Goal: Information Seeking & Learning: Learn about a topic

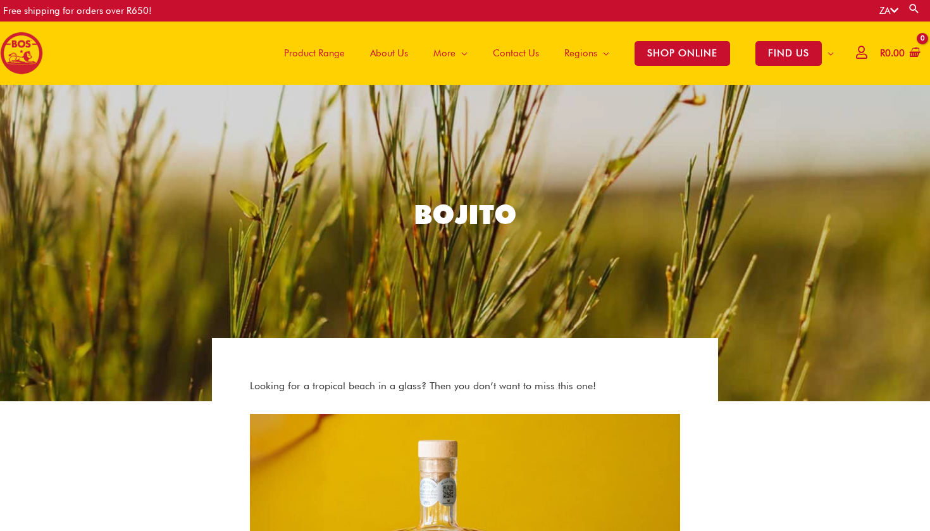
click at [41, 59] on img at bounding box center [21, 53] width 43 height 43
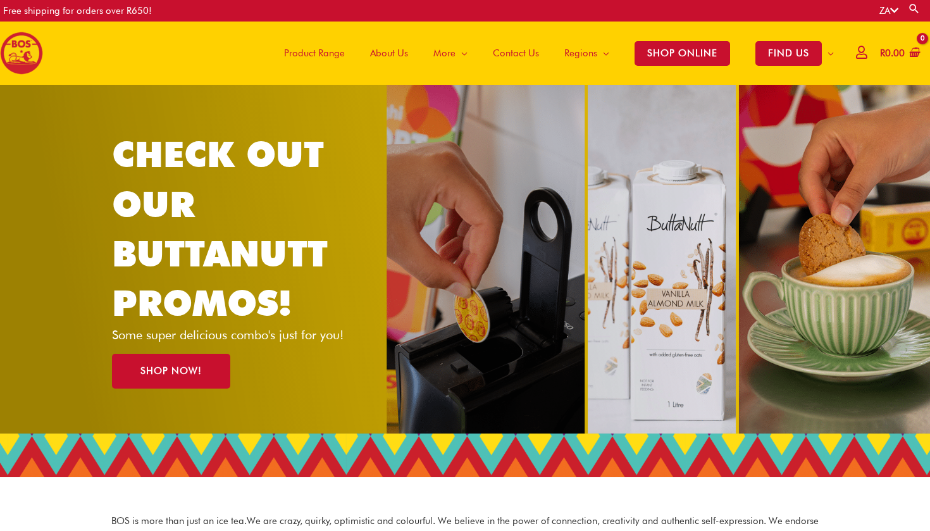
click at [289, 51] on span "Product Range" at bounding box center [314, 53] width 61 height 38
click at [291, 51] on span "Product Range" at bounding box center [314, 53] width 61 height 38
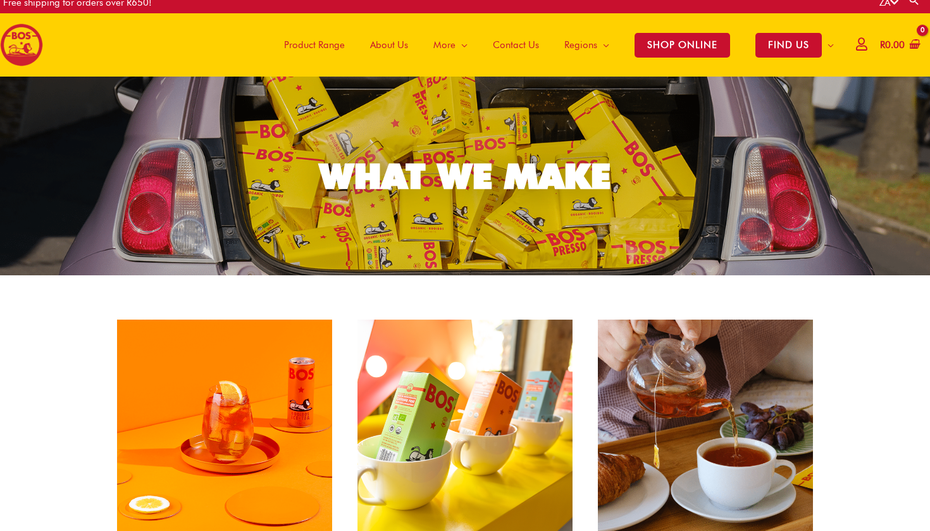
scroll to position [9, 0]
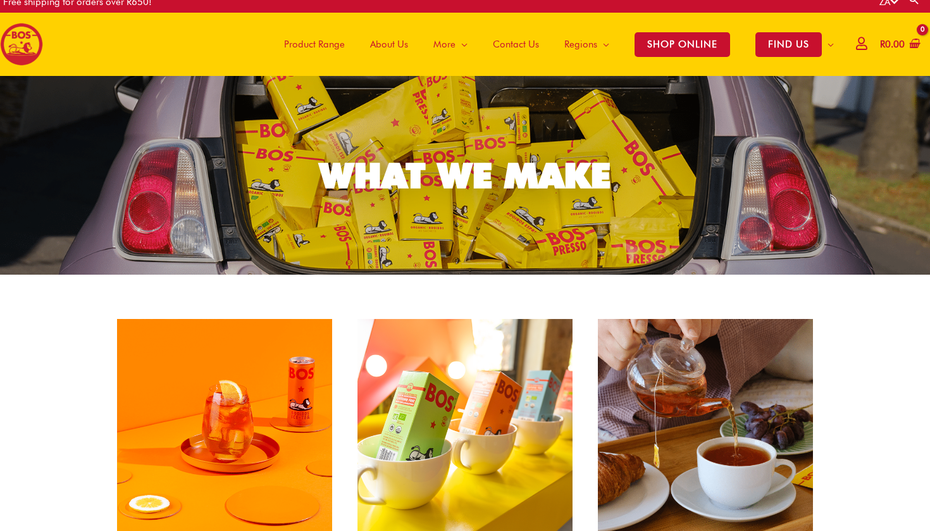
click at [325, 53] on span "Product Range" at bounding box center [314, 44] width 61 height 38
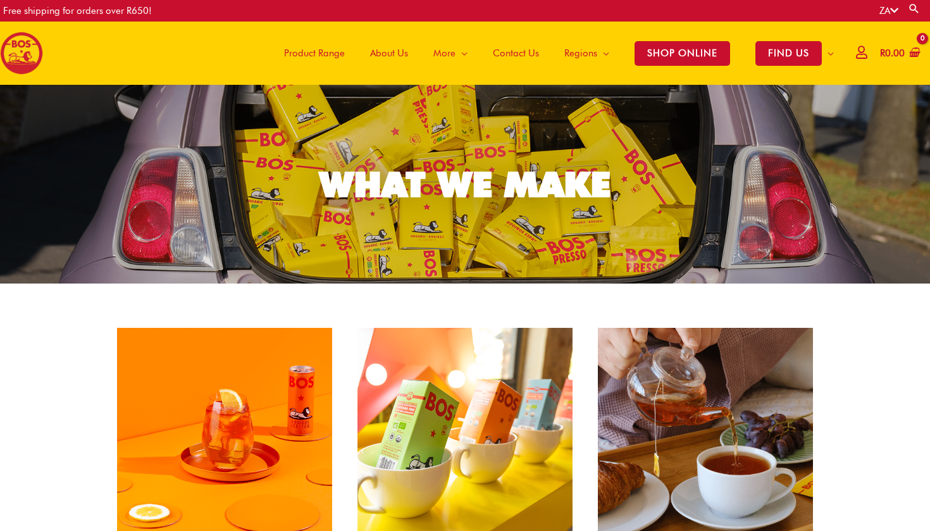
scroll to position [357, 0]
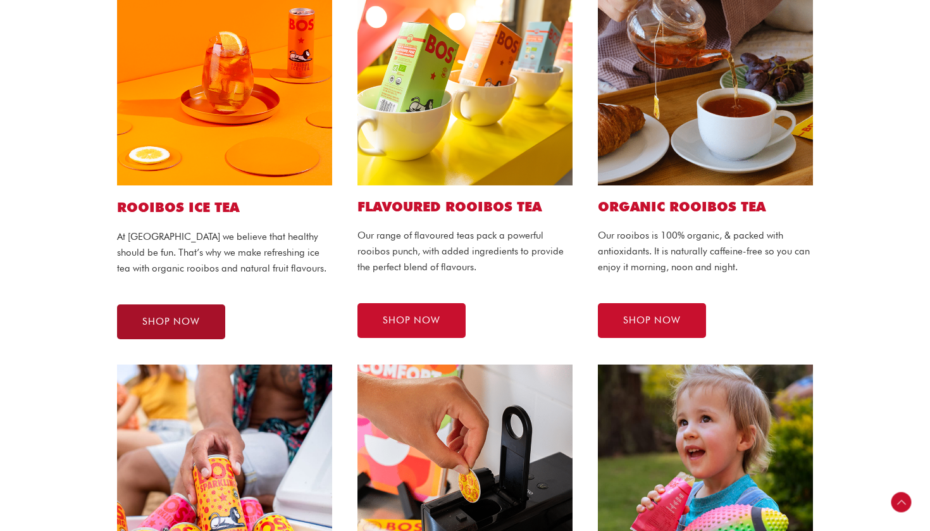
click at [173, 324] on span "SHOP NOW" at bounding box center [171, 321] width 58 height 9
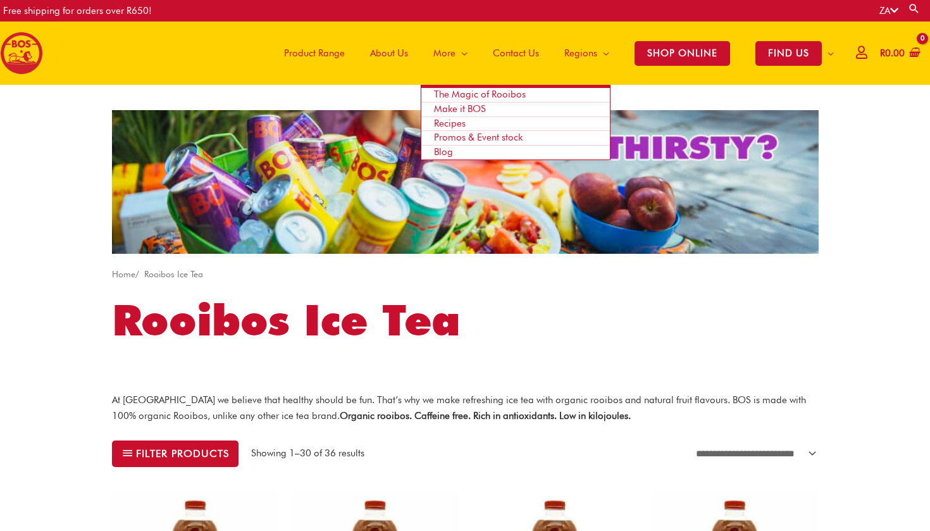
click at [437, 123] on span "Recipes" at bounding box center [450, 123] width 32 height 11
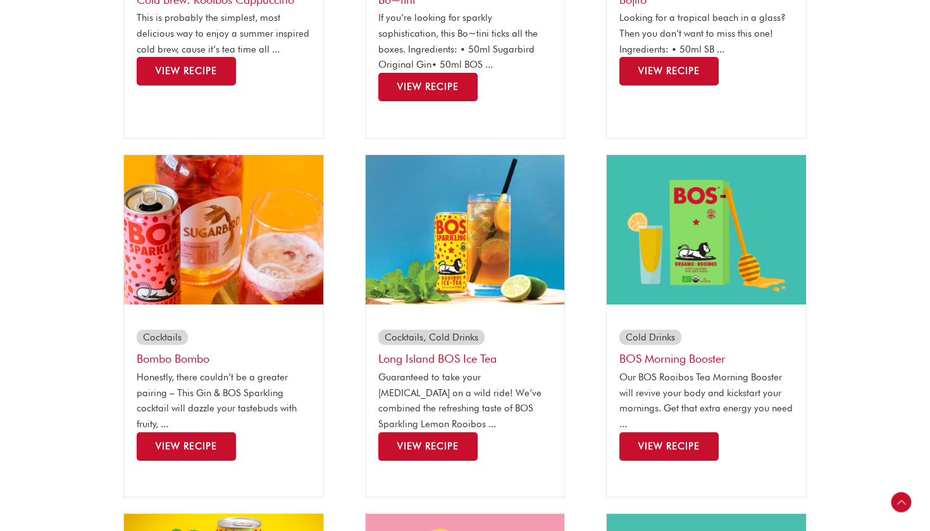
scroll to position [564, 0]
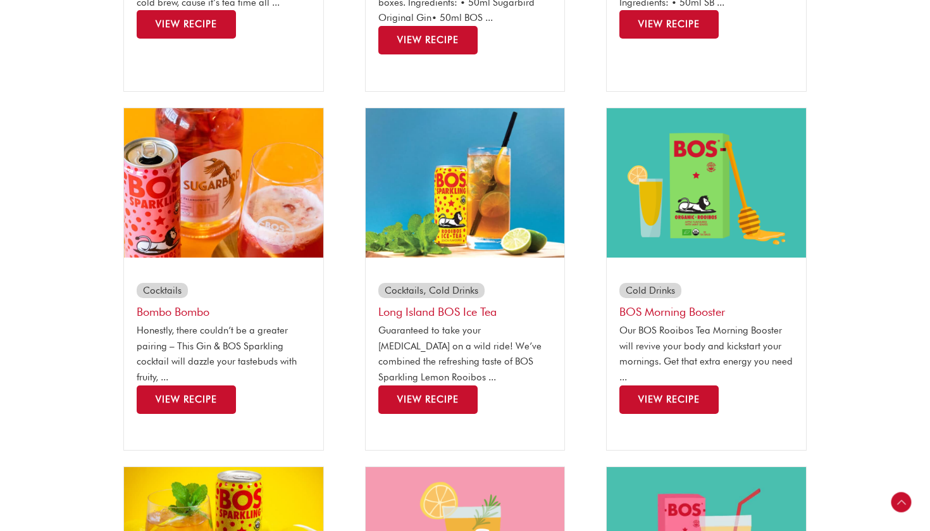
click at [528, 217] on img at bounding box center [465, 182] width 199 height 149
click at [464, 385] on link "View Recipe" at bounding box center [427, 399] width 99 height 28
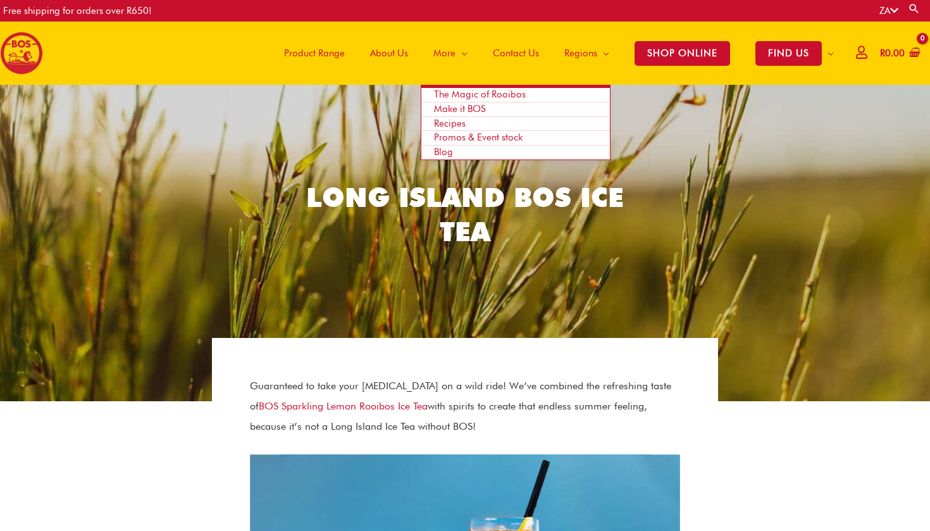
click at [439, 125] on span "Recipes" at bounding box center [450, 123] width 32 height 11
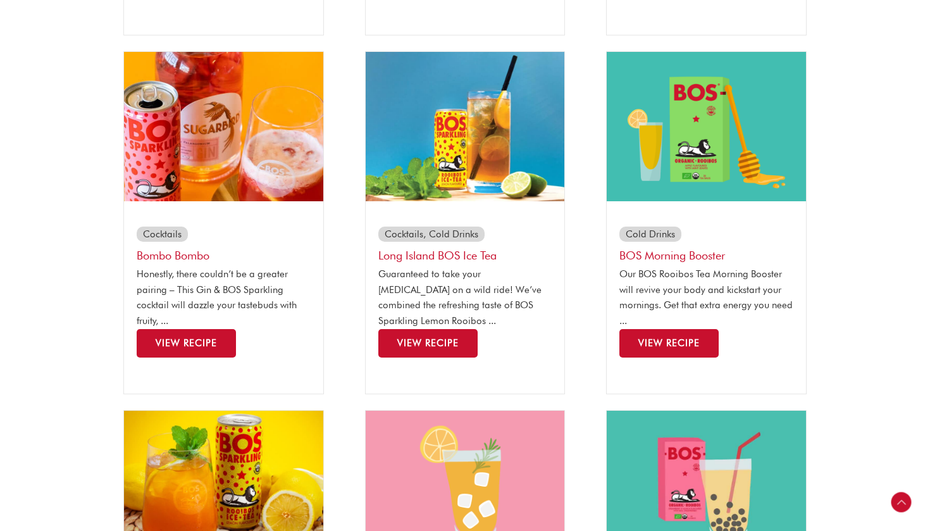
scroll to position [621, 0]
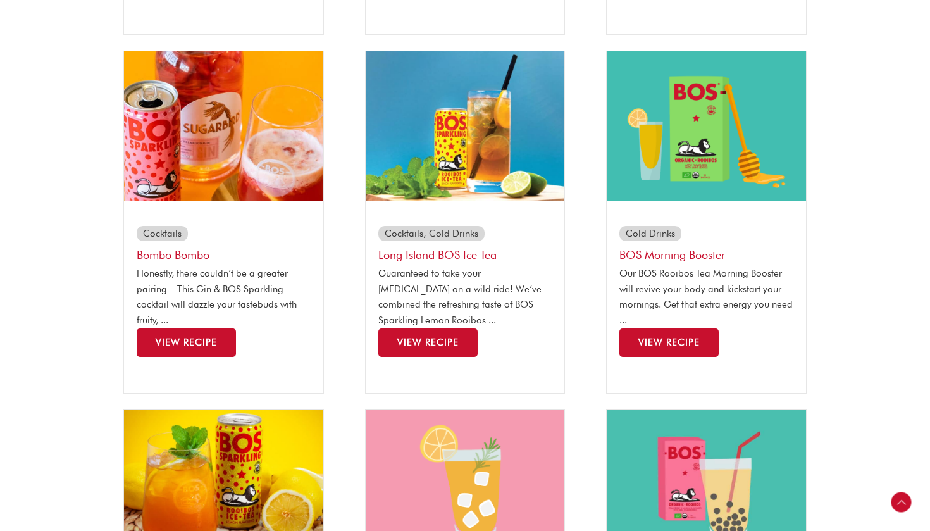
click at [239, 432] on img at bounding box center [223, 484] width 199 height 149
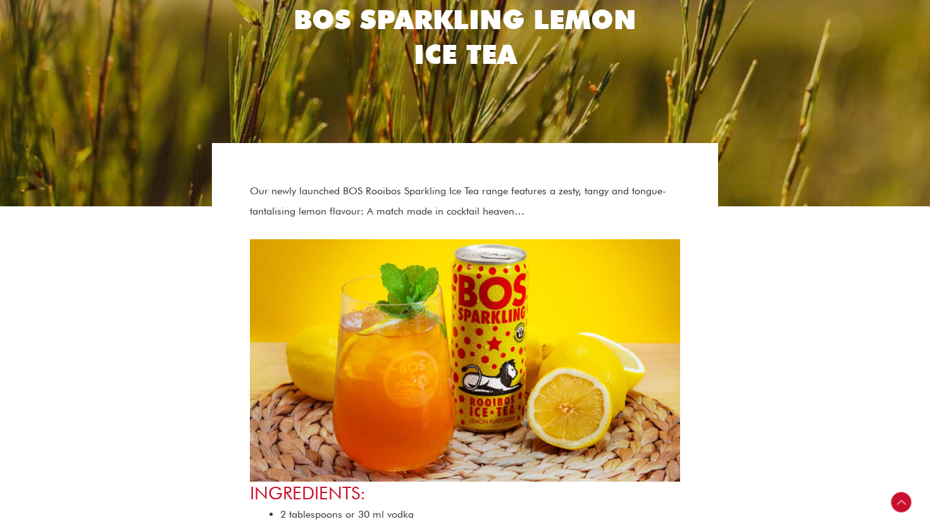
scroll to position [195, 0]
